Goal: Task Accomplishment & Management: Manage account settings

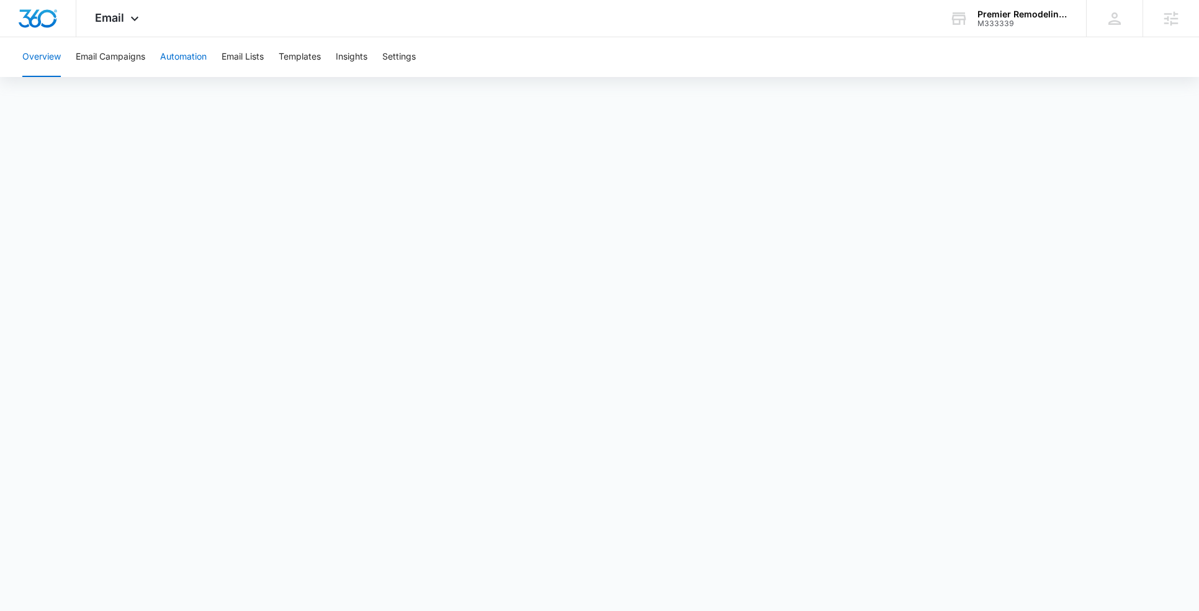
click at [174, 56] on button "Automation" at bounding box center [183, 57] width 47 height 40
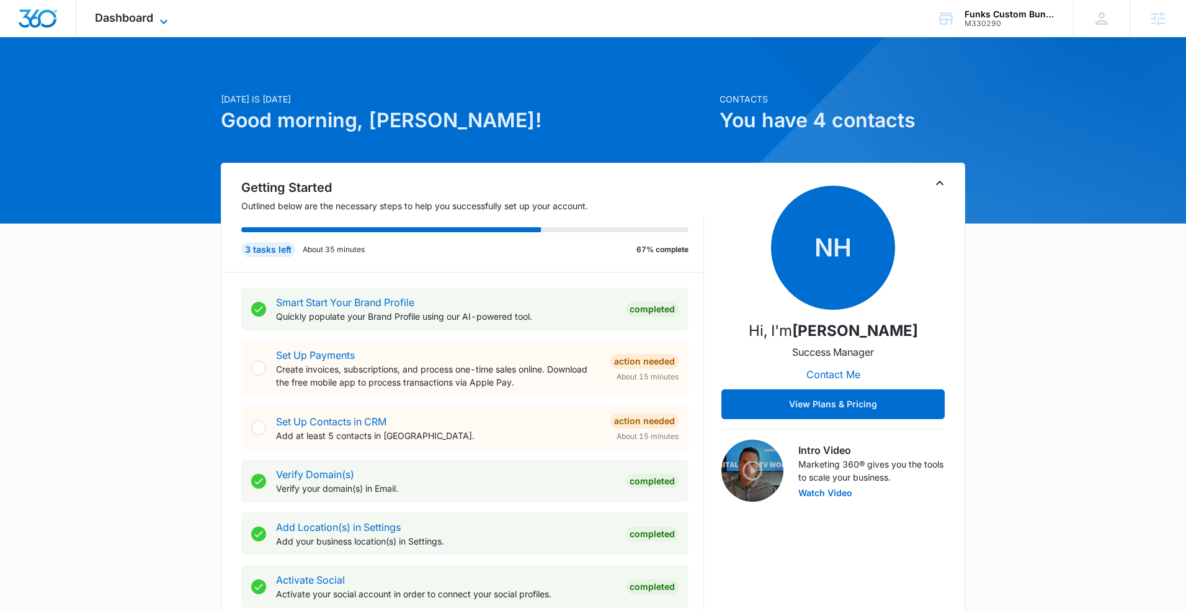
click at [156, 24] on icon at bounding box center [163, 21] width 15 height 15
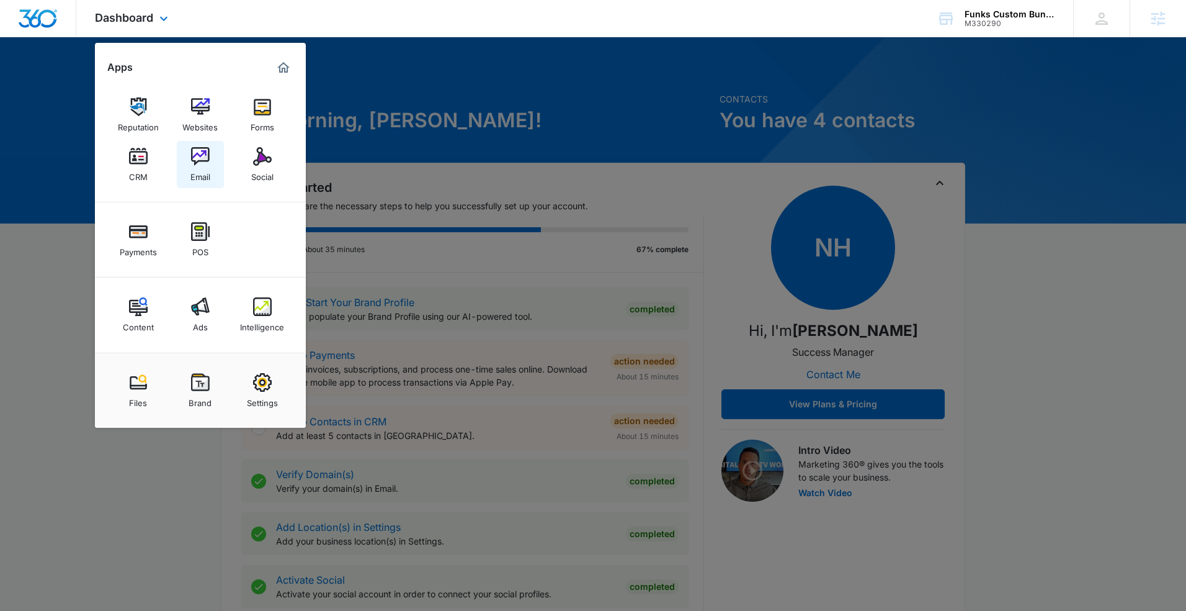
click at [197, 154] on img at bounding box center [200, 156] width 19 height 19
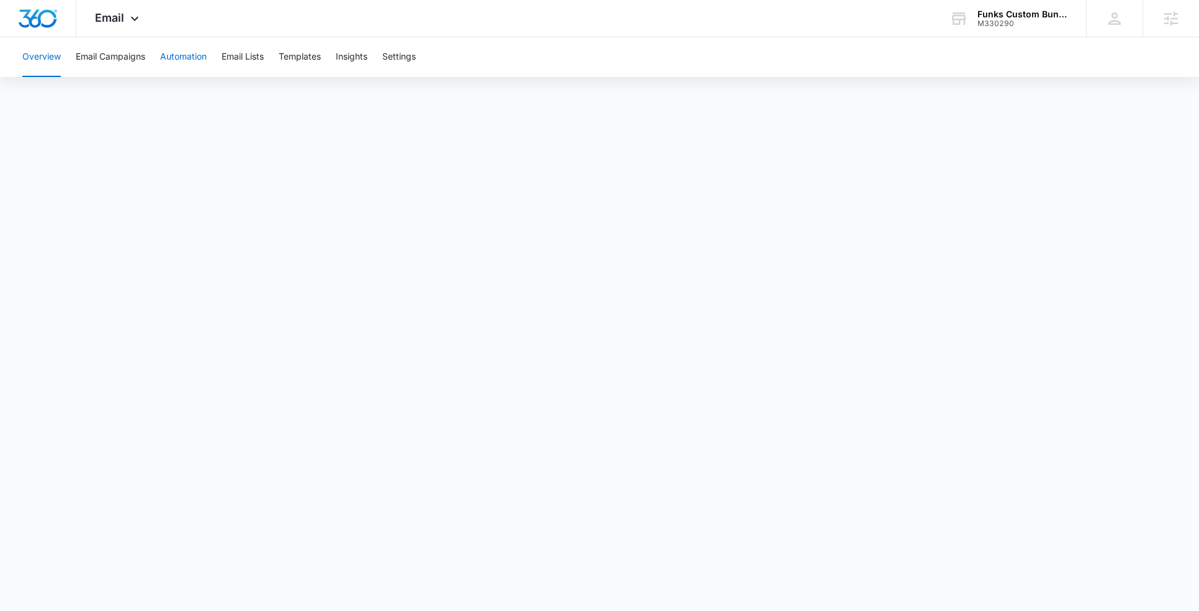
click at [171, 58] on button "Automation" at bounding box center [183, 57] width 47 height 40
